Goal: Task Accomplishment & Management: Manage account settings

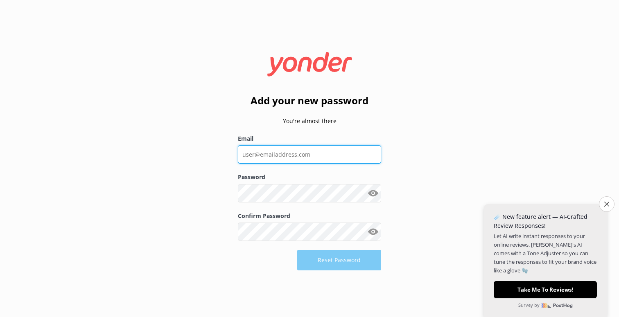
click at [318, 156] on input "Email" at bounding box center [309, 154] width 143 height 18
type input "[PERSON_NAME][EMAIL_ADDRESS][DOMAIN_NAME]"
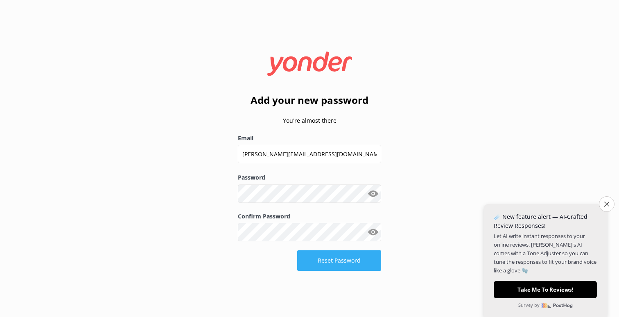
click at [356, 260] on button "Reset Password" at bounding box center [339, 261] width 84 height 20
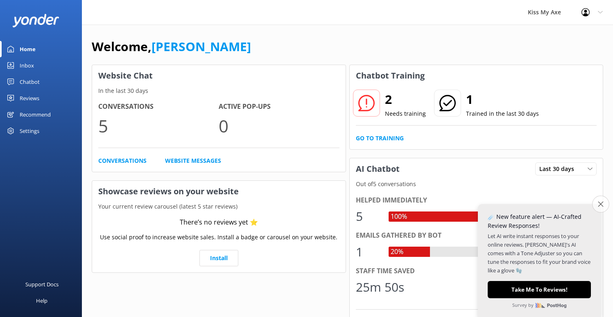
click at [601, 207] on icon "Close survey" at bounding box center [600, 203] width 5 height 5
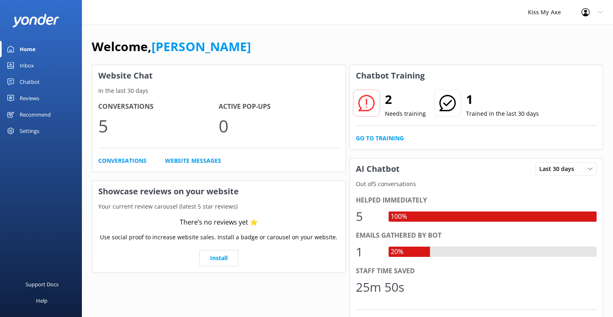
click at [26, 96] on div "Reviews" at bounding box center [30, 98] width 20 height 16
